Goal: Task Accomplishment & Management: Manage account settings

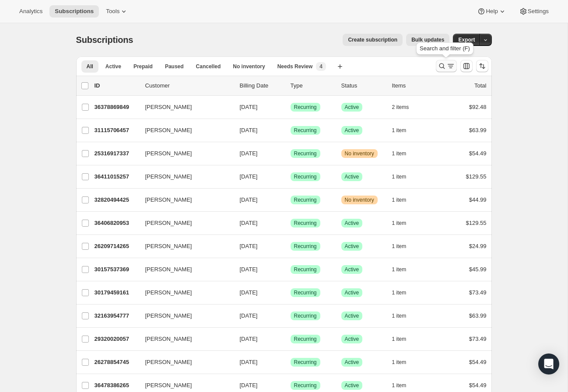
click at [448, 66] on icon "Search and filter results" at bounding box center [450, 66] width 9 height 9
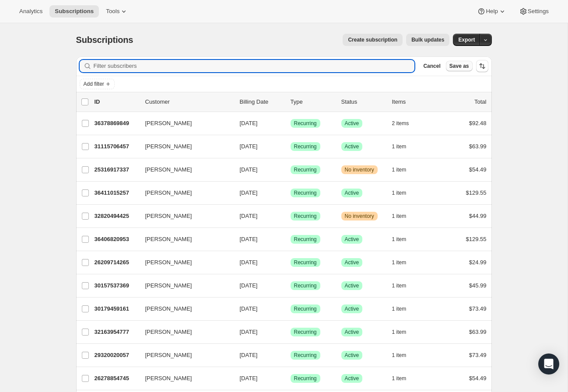
paste input "[EMAIL_ADDRESS][DOMAIN_NAME]"
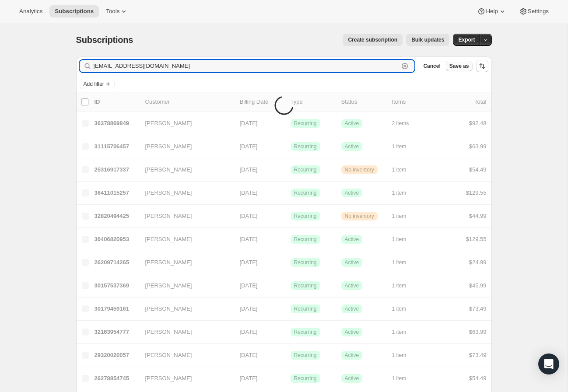
type input "[EMAIL_ADDRESS][DOMAIN_NAME]"
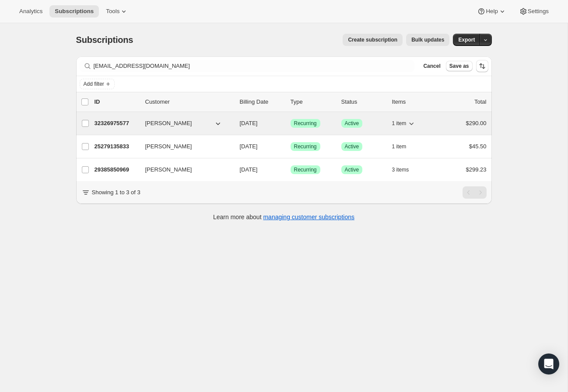
click at [115, 122] on p "32326975577" at bounding box center [116, 123] width 44 height 9
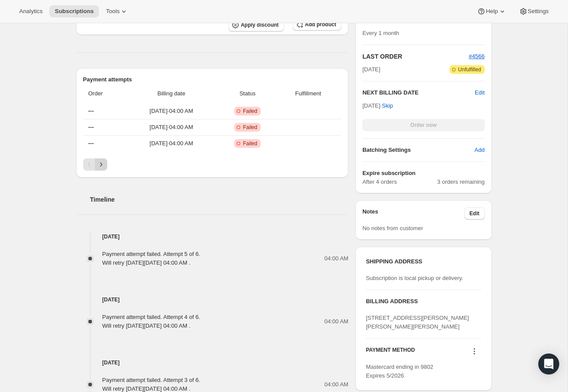
scroll to position [245, 0]
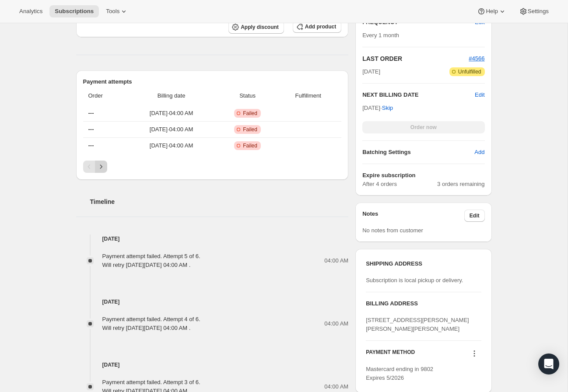
drag, startPoint x: 94, startPoint y: 164, endPoint x: 102, endPoint y: 164, distance: 8.3
click at [94, 164] on div "Pagination" at bounding box center [89, 167] width 12 height 12
click at [104, 164] on icon "Next" at bounding box center [101, 166] width 9 height 9
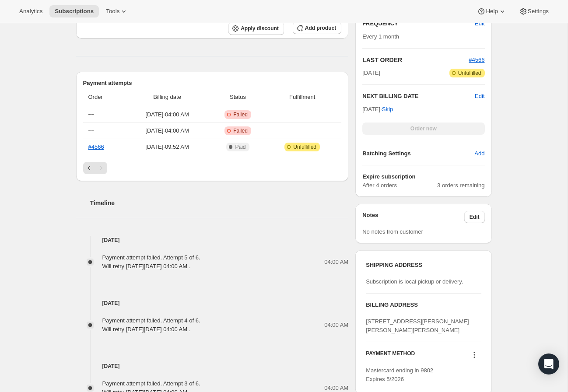
click at [100, 168] on div "Pagination" at bounding box center [101, 168] width 12 height 12
click at [92, 167] on icon "Previous" at bounding box center [89, 168] width 9 height 9
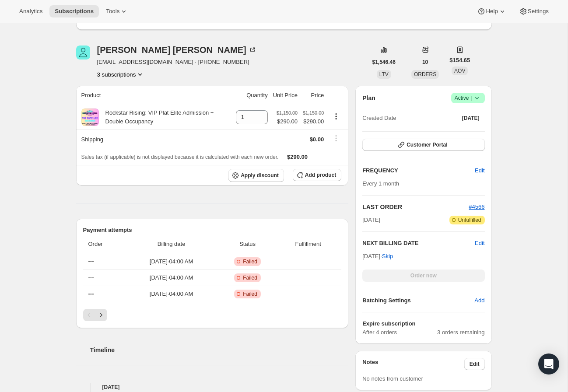
scroll to position [96, 0]
click at [100, 315] on icon "Next" at bounding box center [101, 315] width 9 height 9
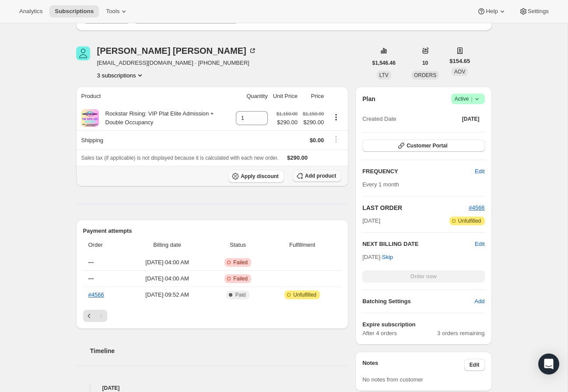
click at [305, 177] on span "Add product" at bounding box center [320, 175] width 31 height 7
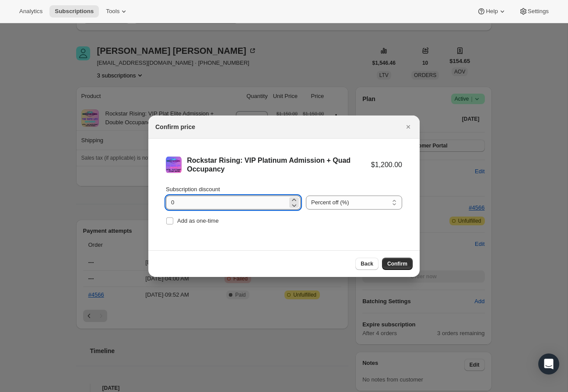
click at [217, 202] on input "0" at bounding box center [227, 203] width 122 height 14
type input "2"
select select "fixed"
click at [221, 200] on input "Subscription discount" at bounding box center [227, 203] width 122 height 14
type input "290"
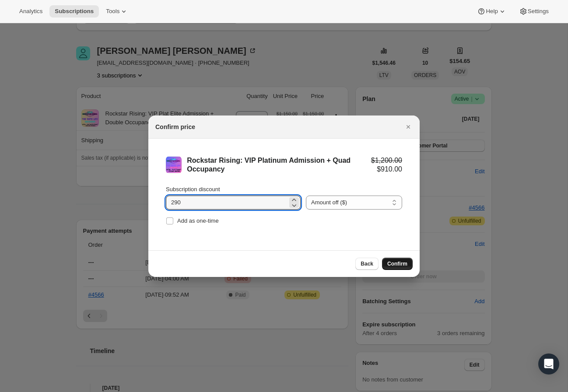
click at [402, 266] on span "Confirm" at bounding box center [397, 263] width 20 height 7
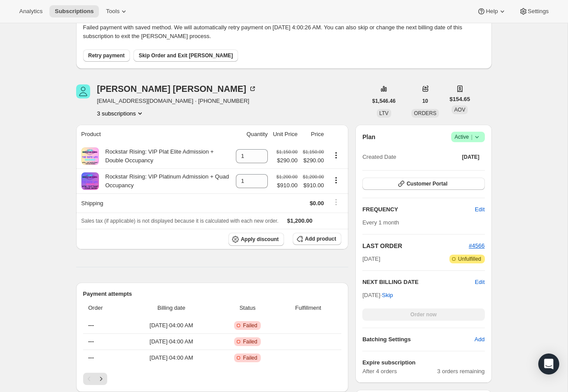
scroll to position [137, 0]
click at [334, 179] on icon "Product actions" at bounding box center [336, 179] width 9 height 9
click at [281, 204] on td at bounding box center [285, 202] width 30 height 19
click at [337, 154] on icon "Product actions" at bounding box center [336, 154] width 9 height 9
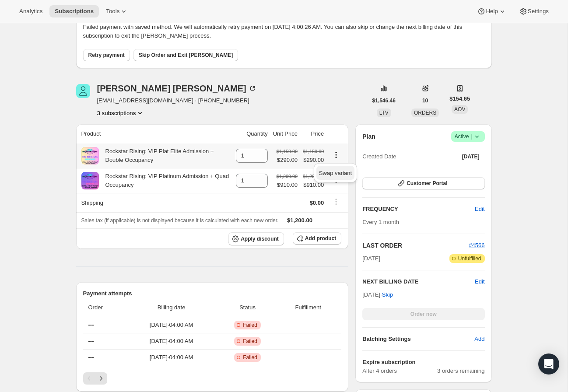
click at [339, 175] on span "Swap variant" at bounding box center [335, 173] width 33 height 7
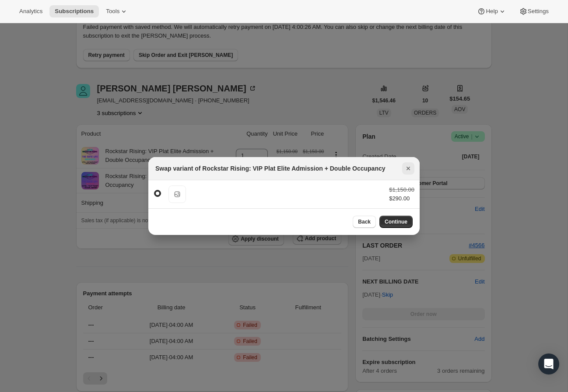
click at [409, 166] on icon "Close" at bounding box center [408, 168] width 9 height 9
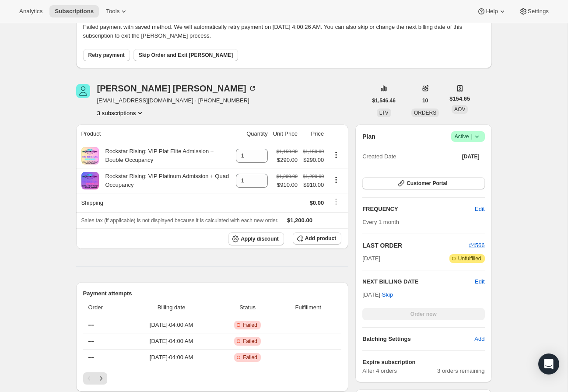
click at [476, 136] on icon at bounding box center [476, 136] width 9 height 9
click at [348, 124] on th at bounding box center [337, 133] width 22 height 19
click at [334, 182] on icon "Product actions" at bounding box center [336, 179] width 9 height 9
click at [357, 180] on div "Plan Success Active | Created Date Jul 1, 2025 Customer Portal FREQUENCY Edit E…" at bounding box center [423, 253] width 136 height 258
click at [265, 238] on span "Apply discount" at bounding box center [260, 238] width 38 height 7
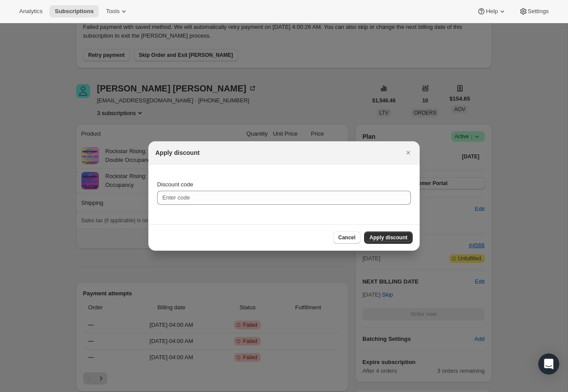
scroll to position [0, 0]
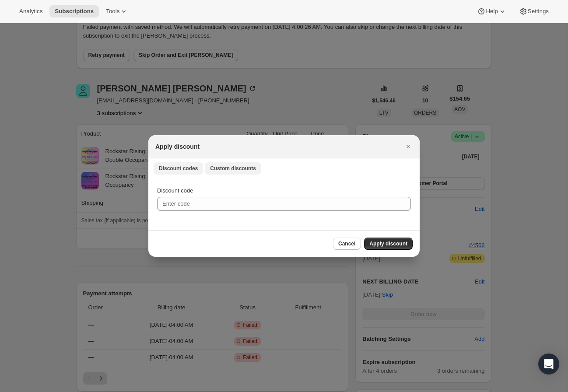
click at [243, 170] on span "Custom discounts" at bounding box center [233, 168] width 46 height 7
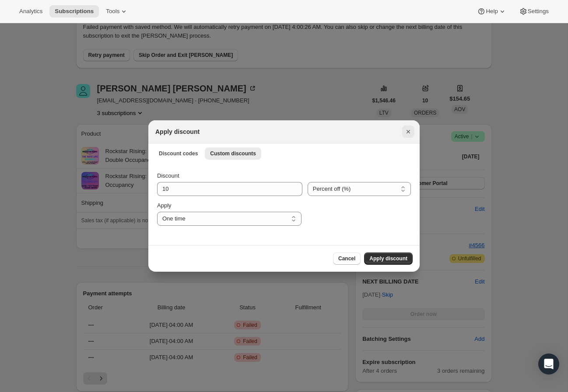
click at [403, 131] on button "Close" at bounding box center [408, 132] width 12 height 12
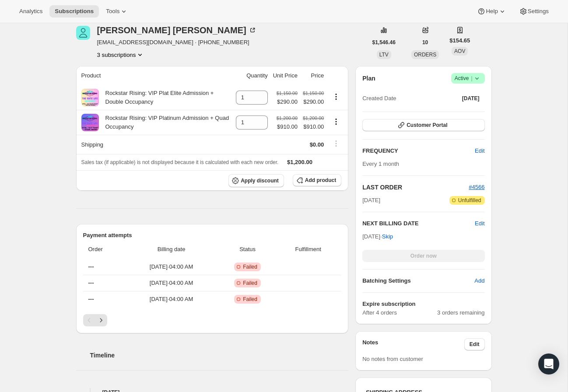
scroll to position [198, 0]
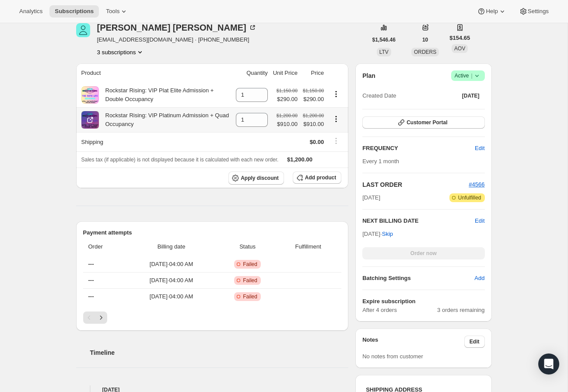
click at [336, 121] on icon "Product actions" at bounding box center [336, 119] width 9 height 9
click at [339, 141] on span "Remove" at bounding box center [329, 137] width 21 height 7
type input "0"
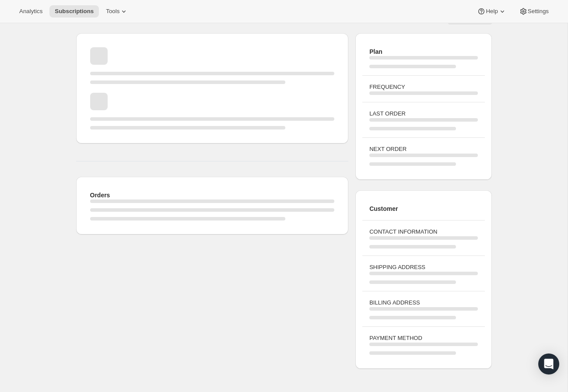
scroll to position [23, 0]
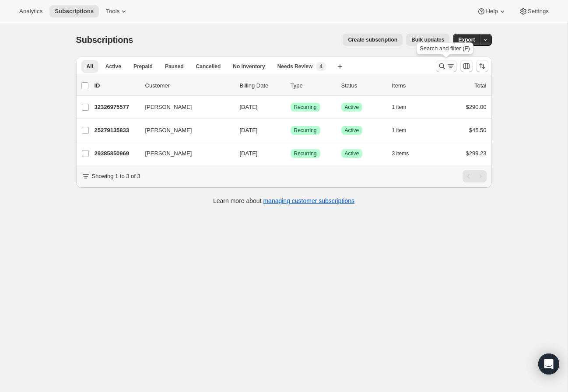
click at [441, 67] on icon "Search and filter results" at bounding box center [441, 66] width 9 height 9
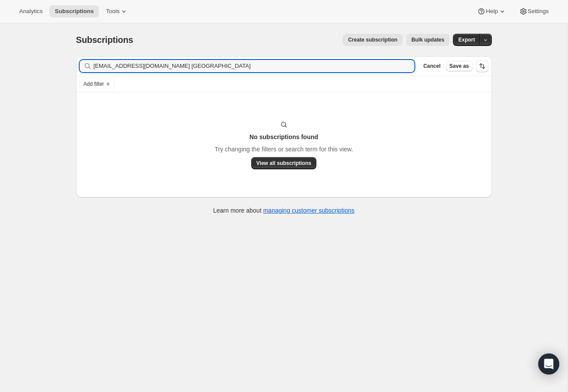
drag, startPoint x: 199, startPoint y: 66, endPoint x: 92, endPoint y: 60, distance: 106.5
click at [92, 60] on div "[EMAIL_ADDRESS][DOMAIN_NAME] Mercedes Grove Clear" at bounding box center [247, 66] width 335 height 12
type input "Mercedes Grove"
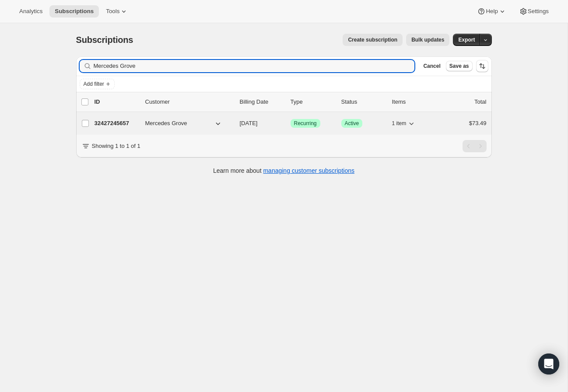
click at [113, 128] on div "32427245657 Mercedes Grove [DATE] Success Recurring Success Active 1 item $73.49" at bounding box center [290, 123] width 392 height 12
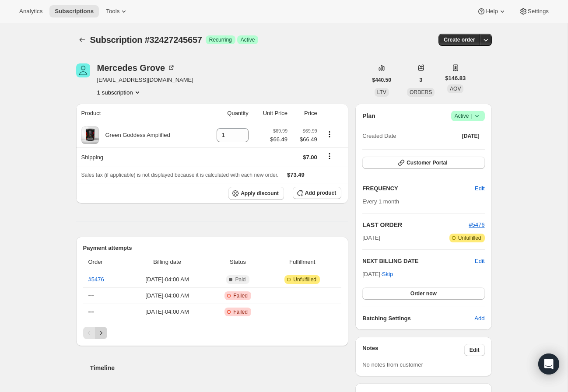
click at [102, 335] on icon "Next" at bounding box center [101, 333] width 9 height 9
click at [98, 333] on icon "Next" at bounding box center [101, 333] width 9 height 9
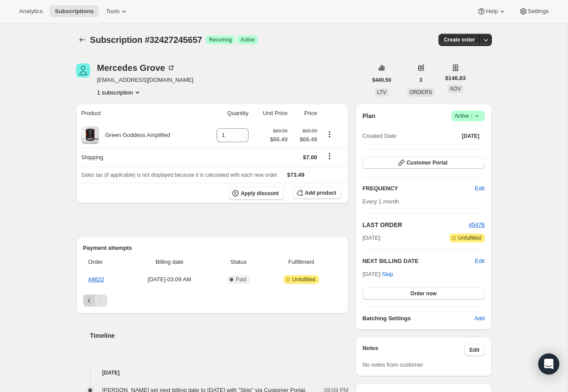
click at [89, 303] on icon "Previous" at bounding box center [89, 300] width 9 height 9
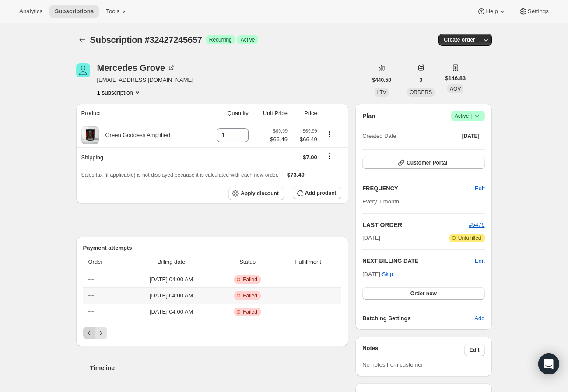
click at [89, 303] on th "---" at bounding box center [104, 295] width 42 height 16
click at [89, 333] on icon "Previous" at bounding box center [89, 333] width 9 height 9
click at [89, 333] on div "Pagination" at bounding box center [89, 333] width 12 height 12
click at [479, 117] on icon at bounding box center [476, 116] width 9 height 9
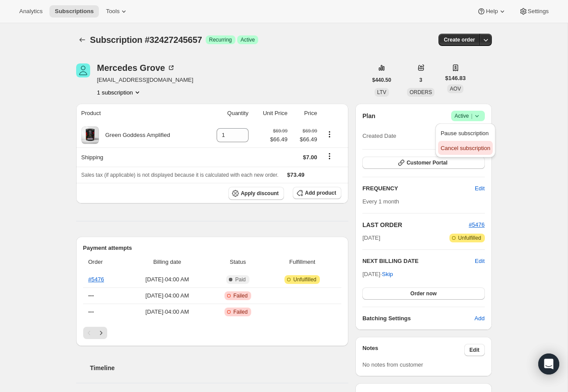
click at [463, 145] on span "Cancel subscription" at bounding box center [465, 148] width 49 height 7
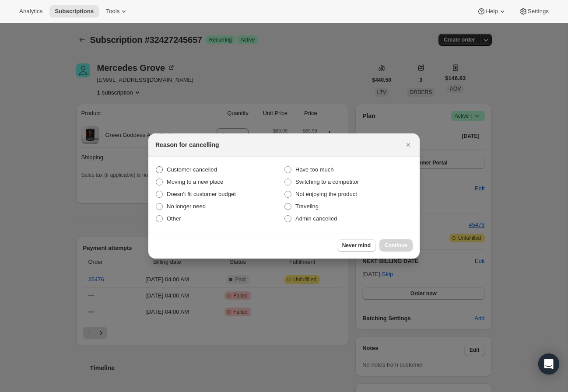
click at [178, 170] on span "Customer cancelled" at bounding box center [192, 169] width 50 height 7
click at [156, 167] on input "Customer cancelled" at bounding box center [156, 166] width 0 height 0
radio input "true"
click at [405, 246] on span "Continue" at bounding box center [396, 245] width 23 height 7
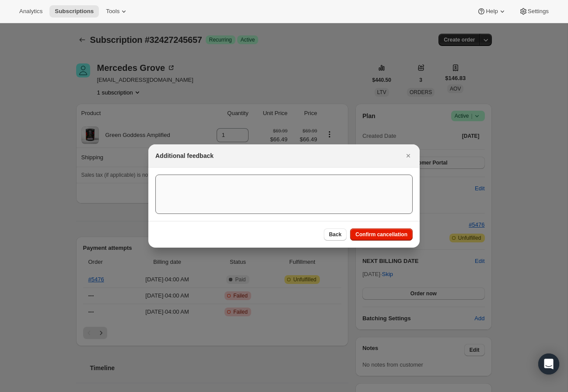
click at [401, 237] on span "Confirm cancellation" at bounding box center [381, 234] width 52 height 7
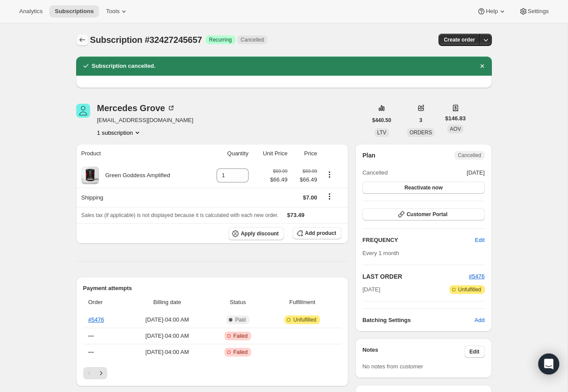
click at [87, 35] on button "Subscriptions" at bounding box center [82, 40] width 12 height 12
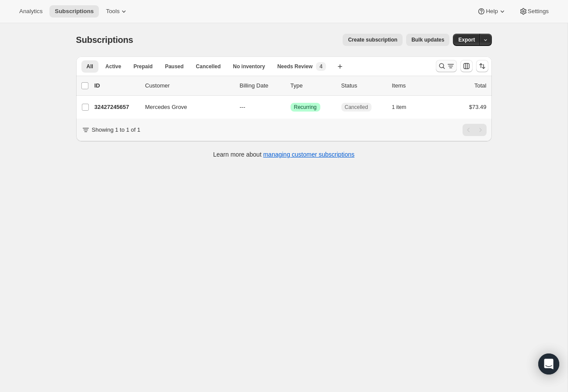
click at [450, 71] on div at bounding box center [461, 65] width 59 height 17
click at [446, 70] on icon "Search and filter results" at bounding box center [450, 66] width 9 height 9
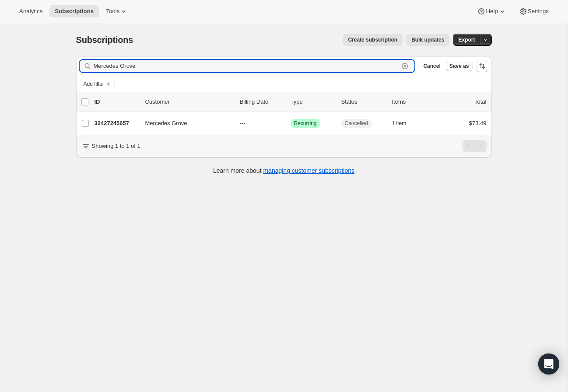
paste input "32408240217"
drag, startPoint x: 140, startPoint y: 66, endPoint x: 104, endPoint y: 65, distance: 35.9
click at [104, 65] on input "Mercedes Grove 32408240217" at bounding box center [246, 66] width 305 height 12
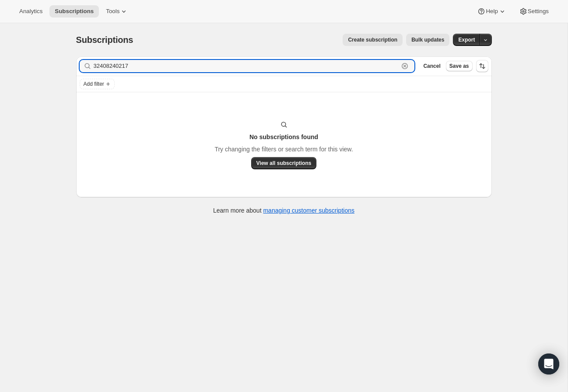
type input "32408240217"
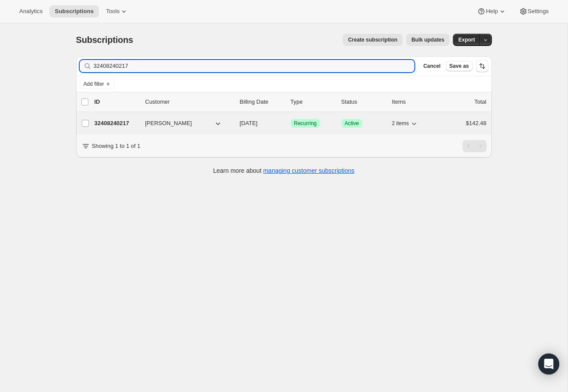
click at [212, 128] on div "32408240217 [PERSON_NAME] [DATE] Success Recurring Success Active 2 items $142.…" at bounding box center [290, 123] width 392 height 12
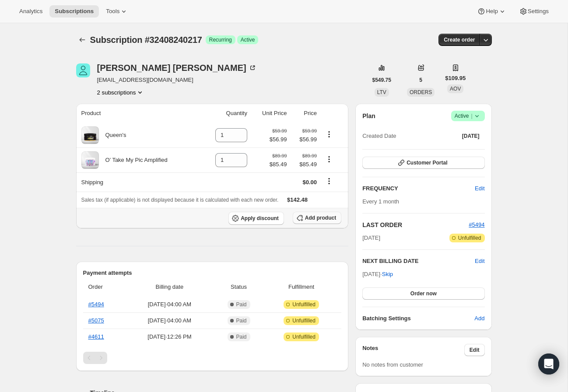
click at [322, 221] on span "Add product" at bounding box center [320, 217] width 31 height 7
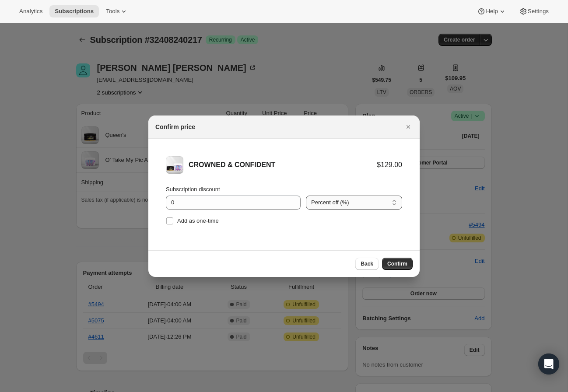
select select "fixed"
click at [213, 203] on input "0" at bounding box center [227, 203] width 122 height 14
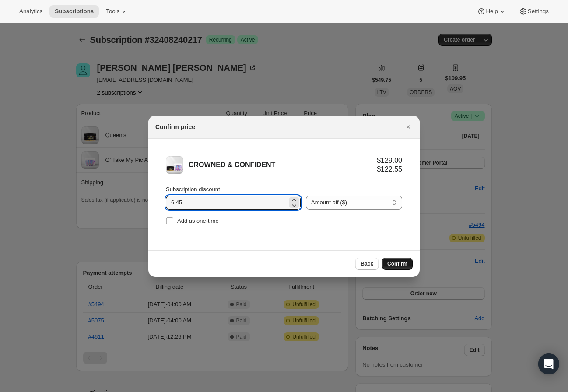
type input "6.45"
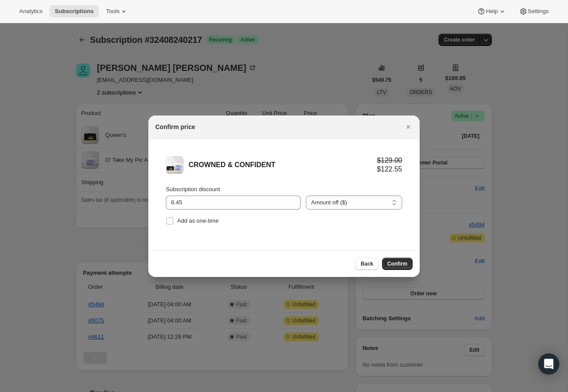
click at [391, 265] on span "Confirm" at bounding box center [397, 263] width 20 height 7
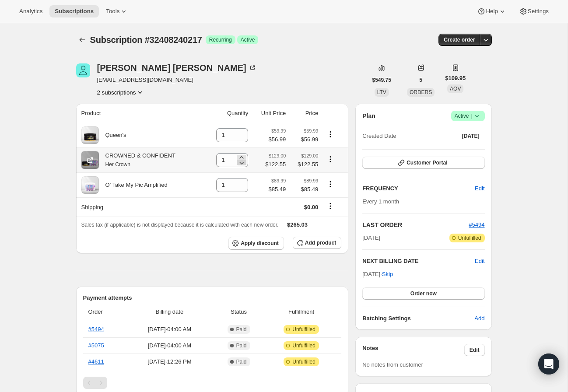
drag, startPoint x: 245, startPoint y: 164, endPoint x: 237, endPoint y: 164, distance: 7.4
click at [244, 164] on div "1" at bounding box center [232, 160] width 32 height 14
click at [237, 164] on icon at bounding box center [241, 162] width 9 height 9
type input "0"
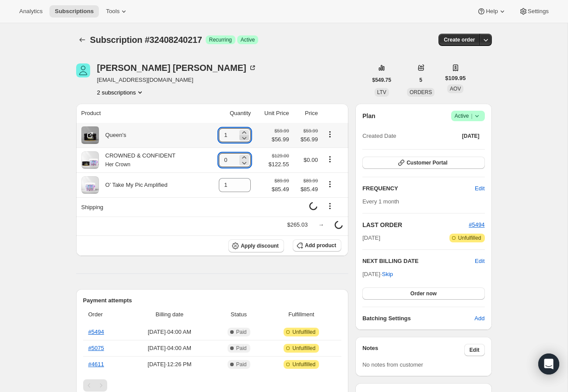
click at [242, 140] on icon at bounding box center [244, 137] width 9 height 9
type input "0"
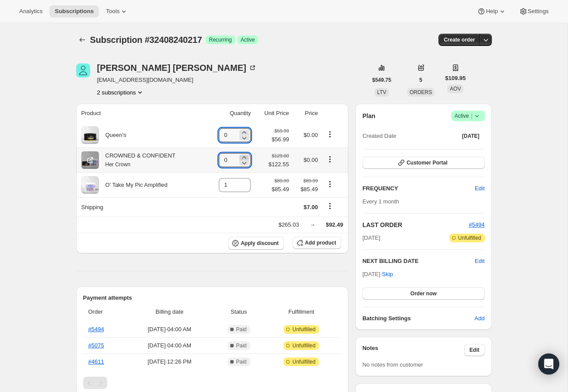
click at [243, 158] on icon at bounding box center [244, 157] width 9 height 9
type input "1"
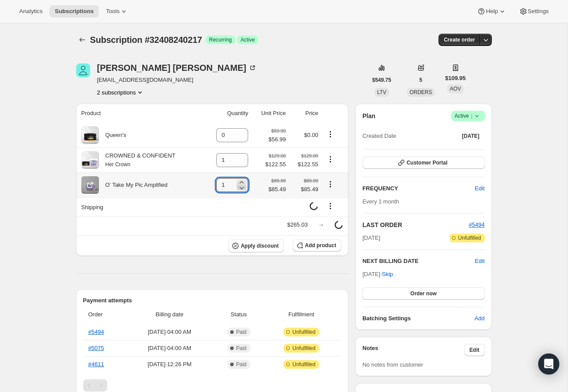
click at [241, 190] on icon at bounding box center [241, 187] width 9 height 9
type input "0"
